Goal: Task Accomplishment & Management: Manage account settings

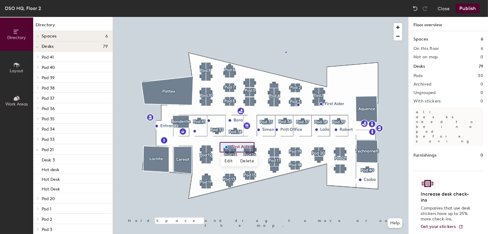
click at [286, 17] on div at bounding box center [260, 17] width 295 height 0
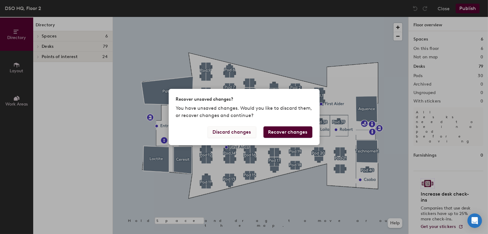
click at [240, 131] on button "Discard changes" at bounding box center [232, 131] width 49 height 11
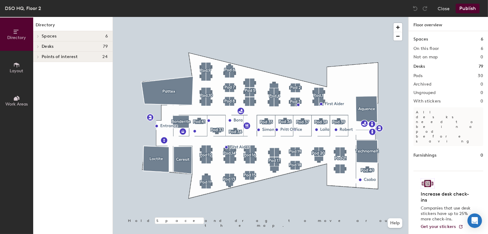
click at [457, 7] on button "Publish" at bounding box center [468, 9] width 24 height 10
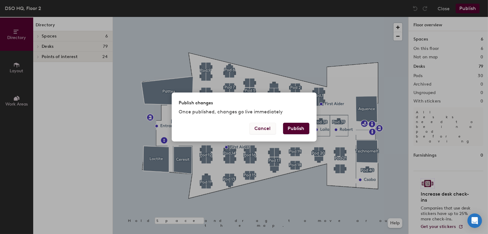
click at [257, 132] on button "Cancel" at bounding box center [263, 128] width 26 height 11
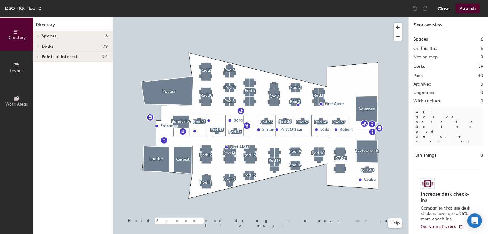
click at [445, 9] on button "Close" at bounding box center [444, 9] width 12 height 10
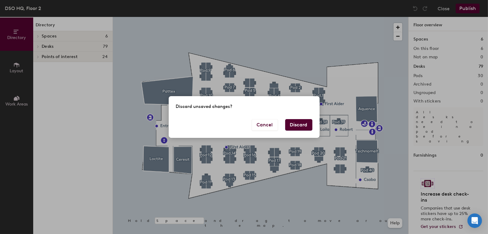
click at [301, 125] on button "Discard" at bounding box center [298, 124] width 27 height 11
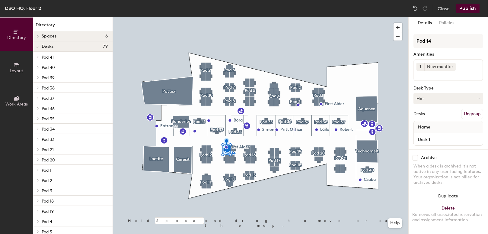
click at [435, 96] on button "Hot" at bounding box center [448, 98] width 70 height 11
click at [434, 131] on div "Hoteled" at bounding box center [444, 135] width 60 height 9
click at [441, 98] on button "Hoteled" at bounding box center [448, 98] width 70 height 11
click at [433, 125] on div "Hot" at bounding box center [444, 126] width 60 height 9
click at [467, 8] on button "Publish" at bounding box center [468, 9] width 24 height 10
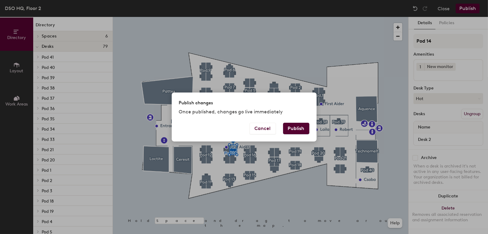
click at [310, 128] on div "Cancel Publish" at bounding box center [244, 132] width 145 height 19
click at [304, 127] on button "Publish" at bounding box center [296, 128] width 26 height 11
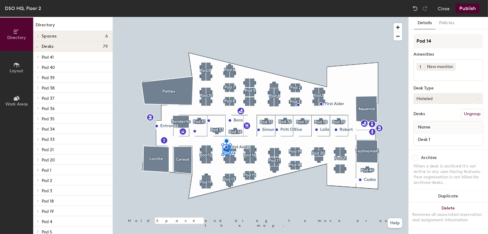
click at [434, 95] on button "Hoteled" at bounding box center [448, 98] width 70 height 11
click at [432, 118] on div "Assigned" at bounding box center [444, 117] width 60 height 9
click at [434, 96] on button "Assigned" at bounding box center [448, 98] width 70 height 11
click at [427, 136] on div "Hoteled" at bounding box center [444, 135] width 60 height 9
click at [445, 24] on button "Policies" at bounding box center [447, 23] width 22 height 12
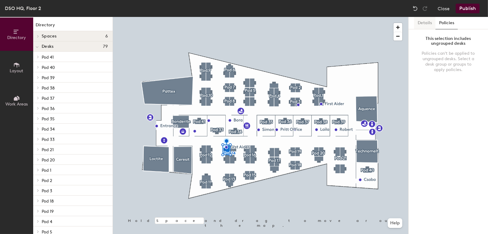
click at [423, 23] on button "Details" at bounding box center [424, 23] width 21 height 12
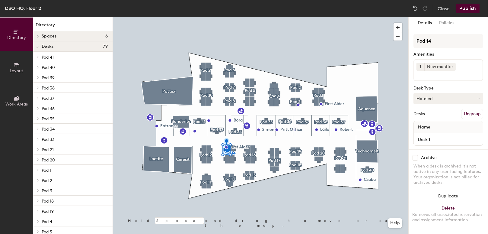
click at [436, 100] on button "Hoteled" at bounding box center [448, 98] width 70 height 11
click at [429, 126] on div "Hot" at bounding box center [444, 126] width 60 height 9
click at [433, 97] on button "Hot" at bounding box center [448, 98] width 70 height 11
click at [430, 119] on div "Assigned" at bounding box center [444, 117] width 60 height 9
click at [430, 100] on button "Assigned" at bounding box center [448, 98] width 70 height 11
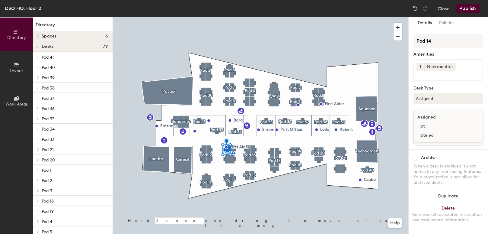
click at [433, 132] on div "Hoteled" at bounding box center [444, 135] width 60 height 9
click at [472, 12] on button "Publish" at bounding box center [468, 9] width 24 height 10
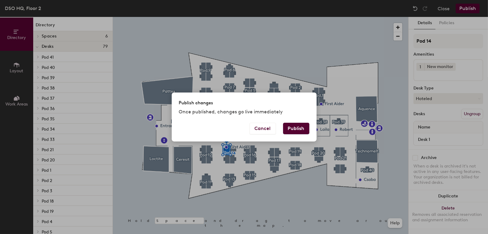
click at [302, 124] on button "Publish" at bounding box center [296, 128] width 26 height 11
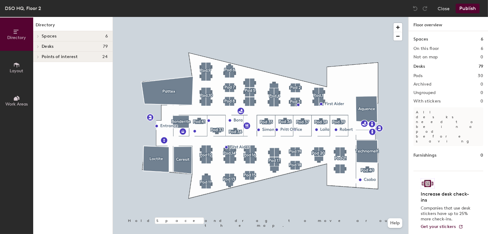
click at [440, 62] on div "Spaces 6 On this floor 6 Not on map 0 Desks 79 Pods 30 Archived 0 Ungrouped 0 W…" at bounding box center [448, 139] width 79 height 217
click at [422, 67] on h1 "Desks" at bounding box center [418, 66] width 11 height 7
click at [478, 65] on div "Desks 79" at bounding box center [448, 66] width 70 height 7
click at [22, 64] on button "Layout" at bounding box center [16, 67] width 33 height 33
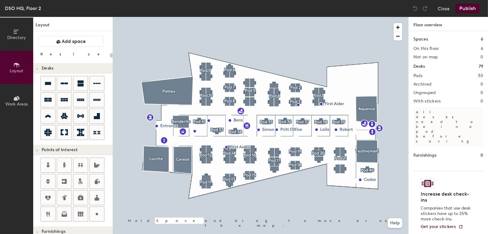
click at [20, 99] on icon at bounding box center [16, 98] width 7 height 7
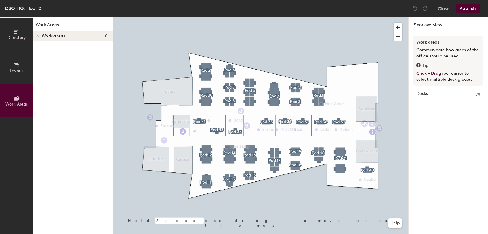
click at [15, 32] on icon at bounding box center [16, 31] width 7 height 7
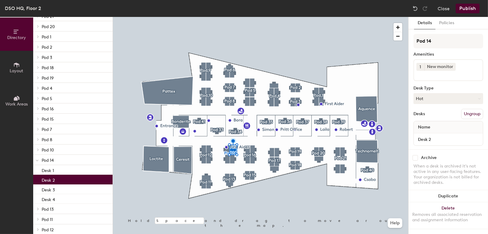
scroll to position [179, 0]
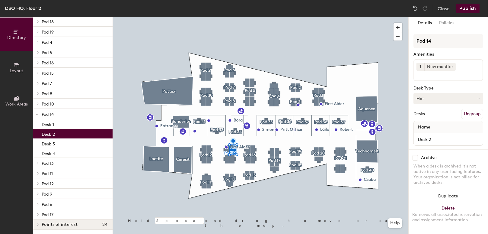
click at [445, 99] on button "Hot" at bounding box center [448, 98] width 70 height 11
click at [436, 133] on div "Hoteled" at bounding box center [444, 135] width 60 height 9
click at [436, 98] on button "Hoteled" at bounding box center [448, 98] width 70 height 11
click at [429, 119] on div "Assigned" at bounding box center [444, 117] width 60 height 9
click at [459, 10] on button "Publish" at bounding box center [468, 9] width 24 height 10
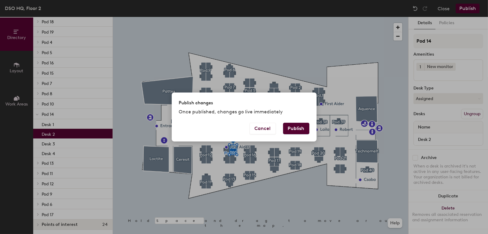
click at [305, 128] on button "Publish" at bounding box center [296, 128] width 26 height 11
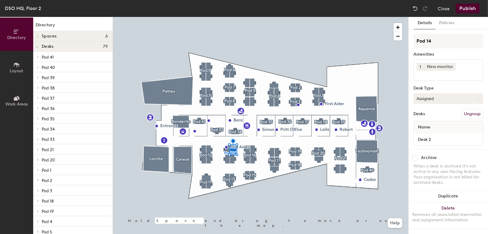
click at [440, 97] on button "Assigned" at bounding box center [448, 98] width 70 height 11
click at [431, 132] on div "Hoteled" at bounding box center [444, 135] width 60 height 9
click at [430, 101] on button "Hoteled" at bounding box center [448, 98] width 70 height 11
click at [429, 124] on div "Hot" at bounding box center [444, 126] width 60 height 9
click at [420, 97] on button "Assigned" at bounding box center [448, 98] width 70 height 11
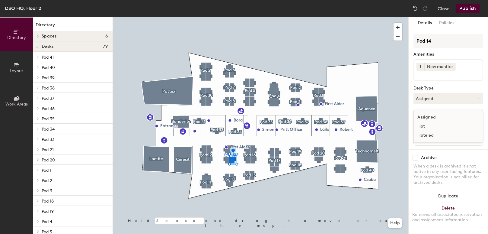
click at [426, 132] on div "Hoteled" at bounding box center [444, 135] width 60 height 9
click at [471, 10] on button "Publish" at bounding box center [468, 9] width 24 height 10
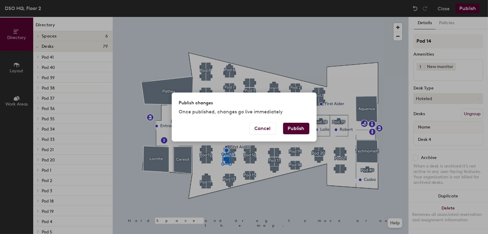
click at [295, 127] on button "Publish" at bounding box center [296, 128] width 26 height 11
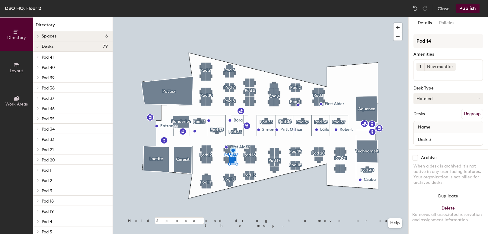
click at [426, 96] on button "Hoteled" at bounding box center [448, 98] width 70 height 11
click at [426, 126] on div "Hot" at bounding box center [444, 126] width 60 height 9
click at [431, 98] on button "Hot" at bounding box center [448, 98] width 70 height 11
click at [431, 116] on div "Assigned" at bounding box center [444, 117] width 60 height 9
click at [433, 99] on button "Assigned" at bounding box center [448, 98] width 70 height 11
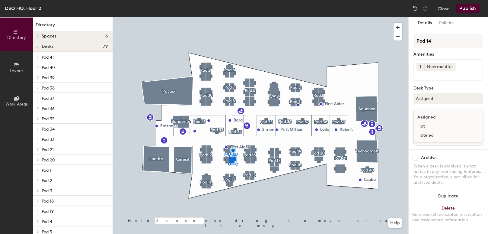
click at [426, 135] on div "Hoteled" at bounding box center [444, 135] width 60 height 9
click at [465, 11] on button "Publish" at bounding box center [468, 9] width 24 height 10
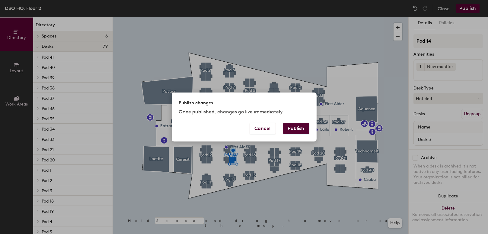
click at [290, 125] on button "Publish" at bounding box center [296, 128] width 26 height 11
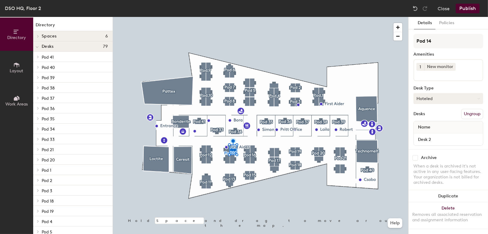
click at [423, 96] on button "Hoteled" at bounding box center [448, 98] width 70 height 11
click at [426, 116] on div "Assigned" at bounding box center [444, 117] width 60 height 9
click at [464, 8] on button "Publish" at bounding box center [468, 9] width 24 height 10
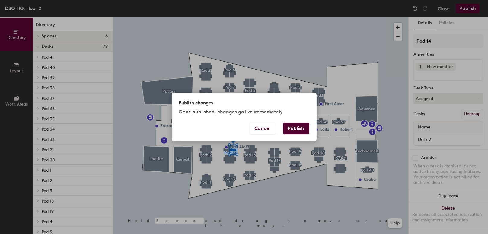
click at [290, 123] on button "Publish" at bounding box center [296, 128] width 26 height 11
